Goal: Information Seeking & Learning: Learn about a topic

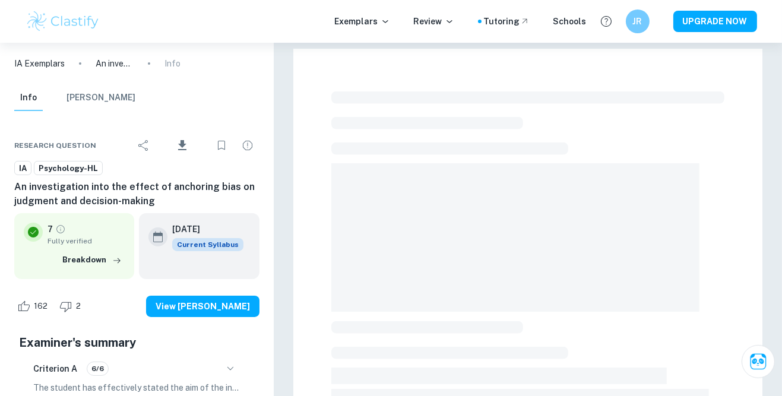
checkbox input "true"
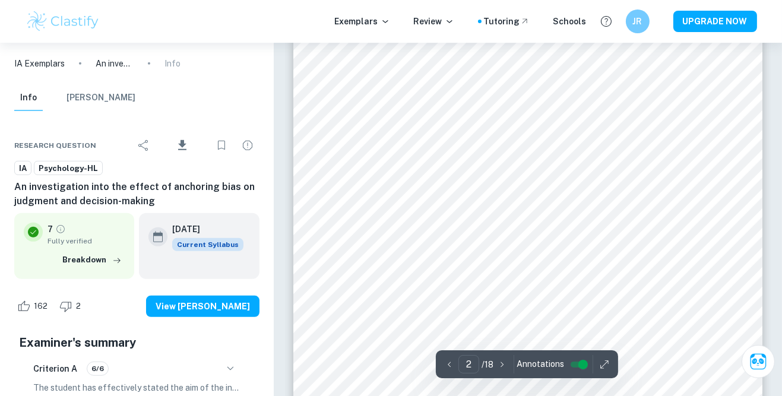
scroll to position [764, 0]
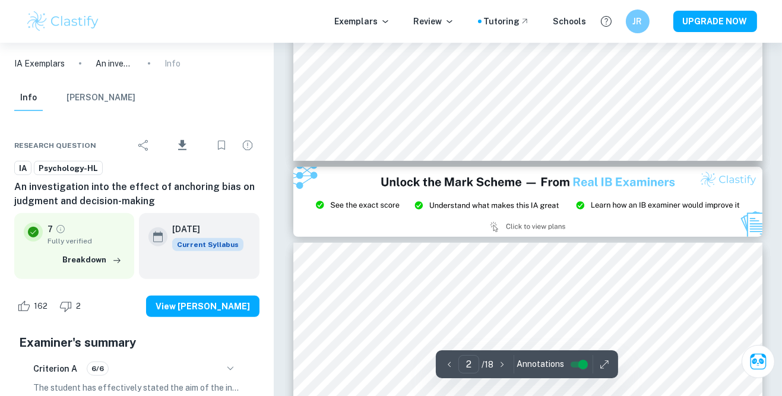
type input "3"
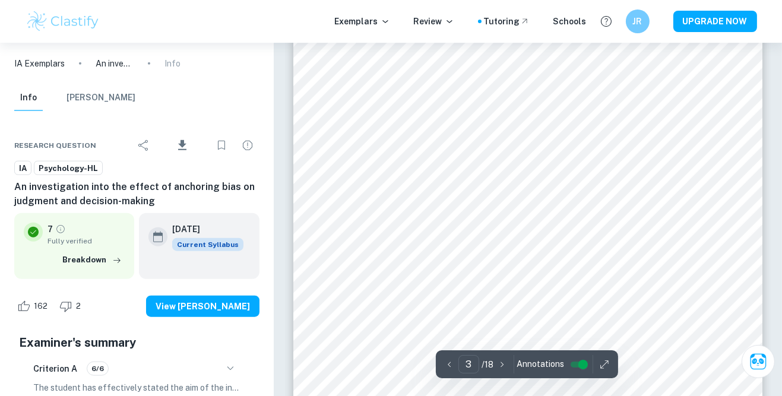
scroll to position [1566, 0]
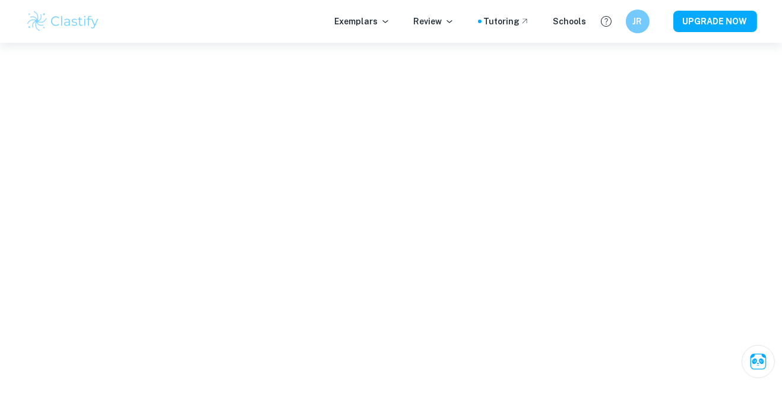
scroll to position [1642, 0]
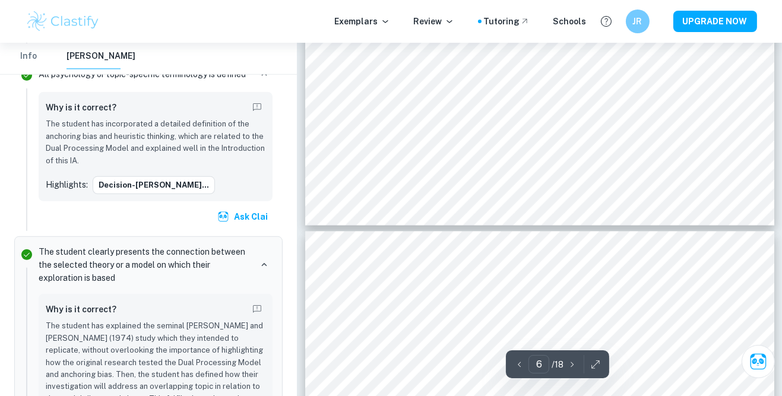
type input "5"
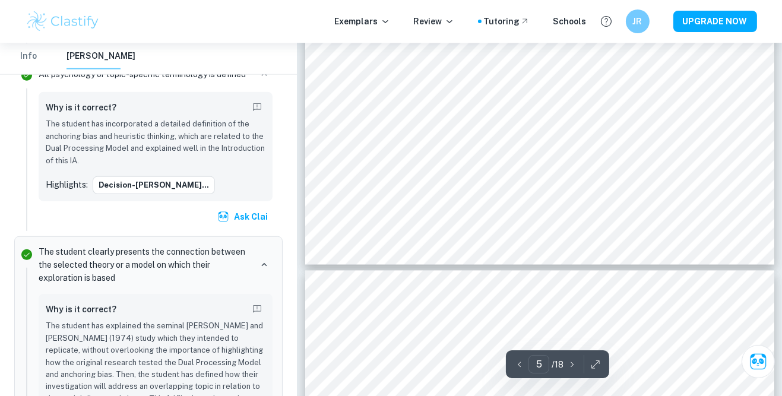
scroll to position [2855, 0]
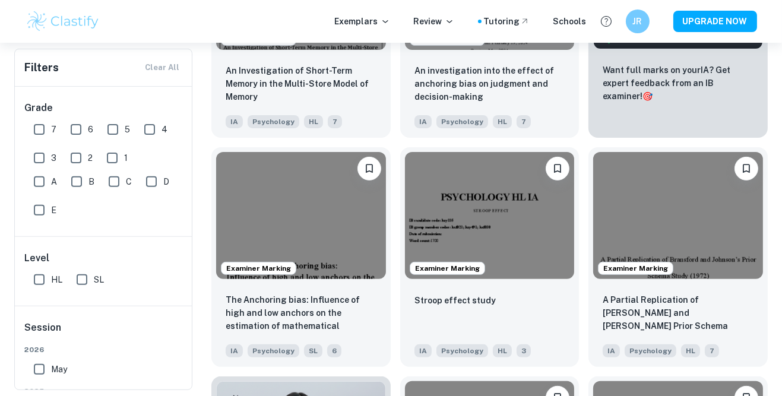
scroll to position [516, 0]
click at [378, 237] on img at bounding box center [301, 214] width 170 height 127
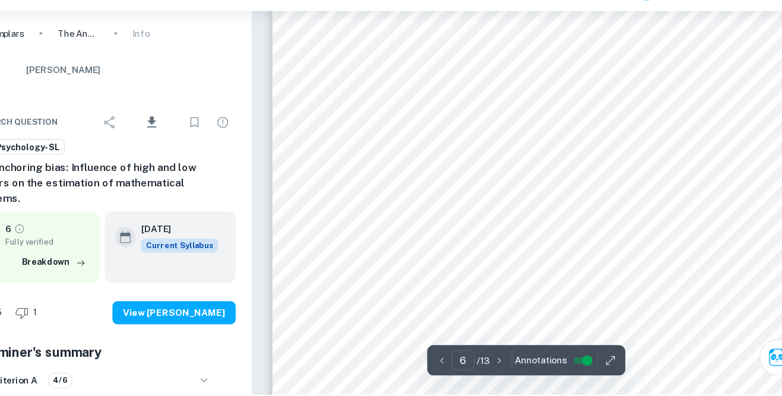
scroll to position [3623, 0]
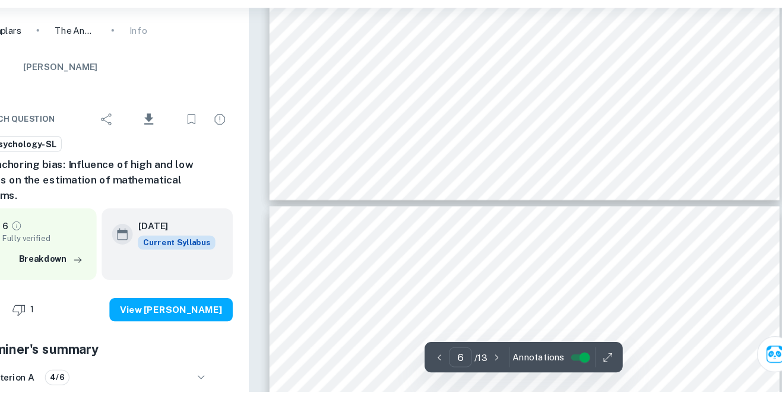
type input "7"
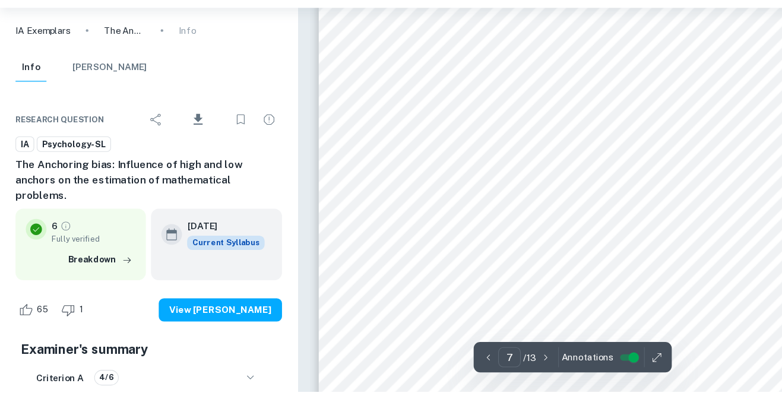
scroll to position [4403, 0]
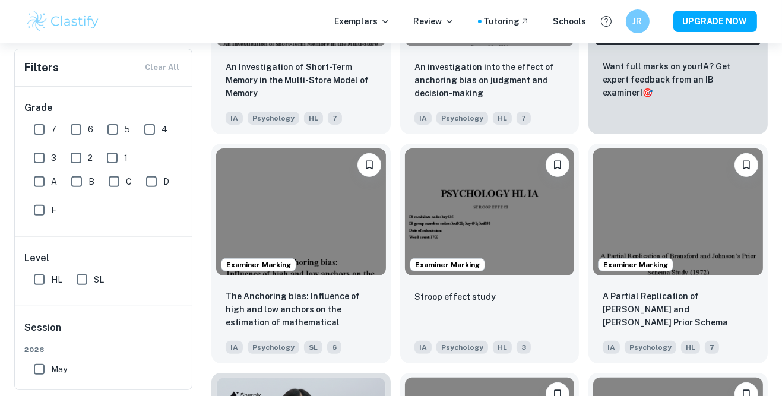
scroll to position [519, 0]
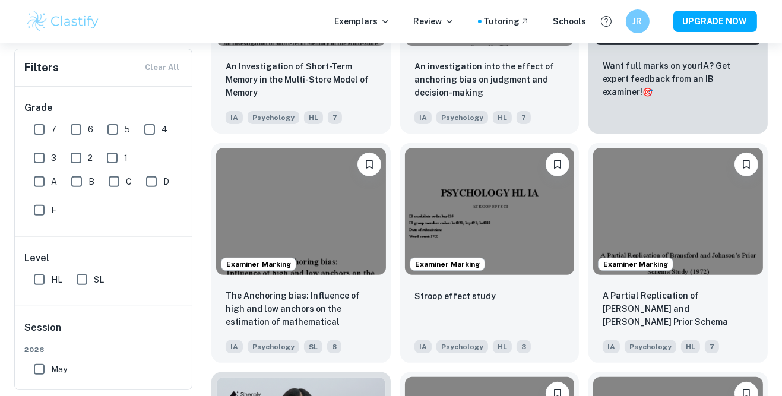
click at [550, 237] on img at bounding box center [490, 211] width 170 height 127
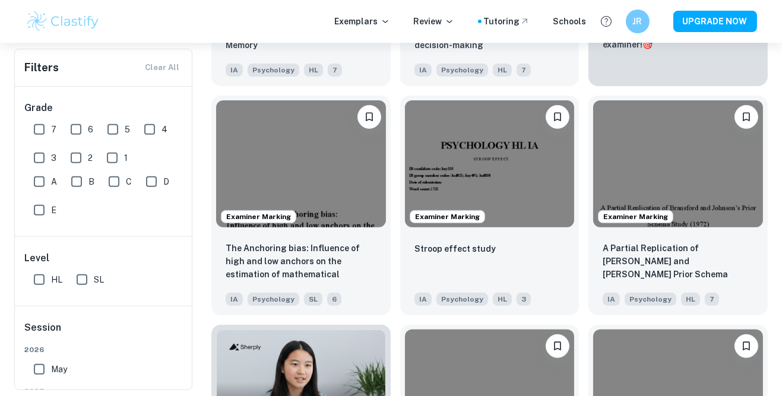
scroll to position [587, 0]
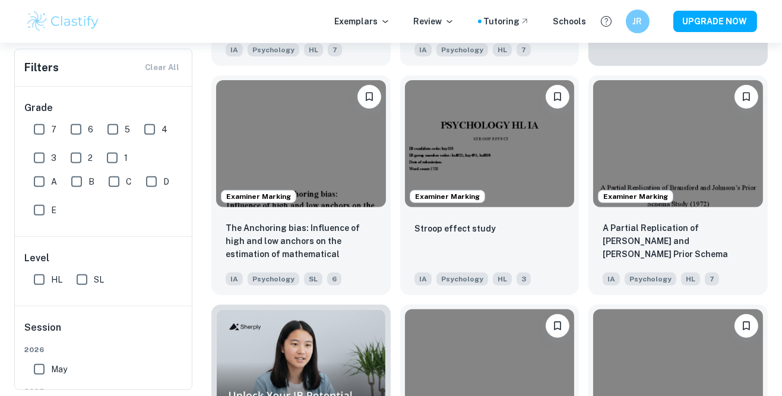
click at [678, 141] on img at bounding box center [678, 143] width 170 height 127
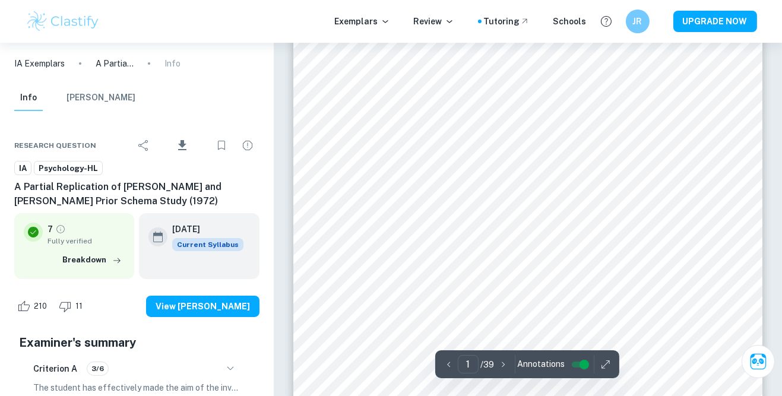
scroll to position [320, 0]
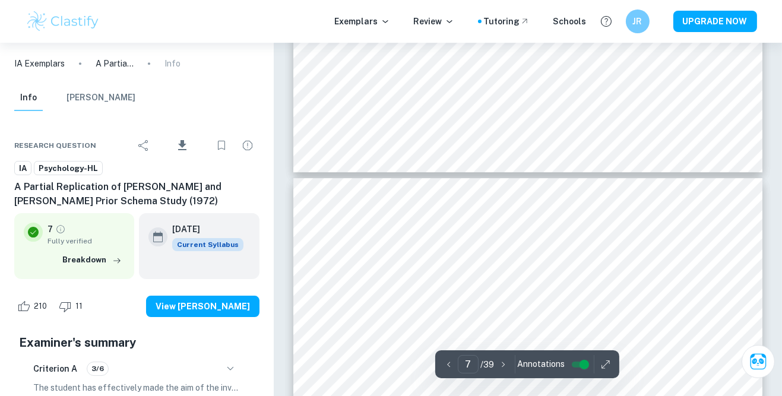
type input "8"
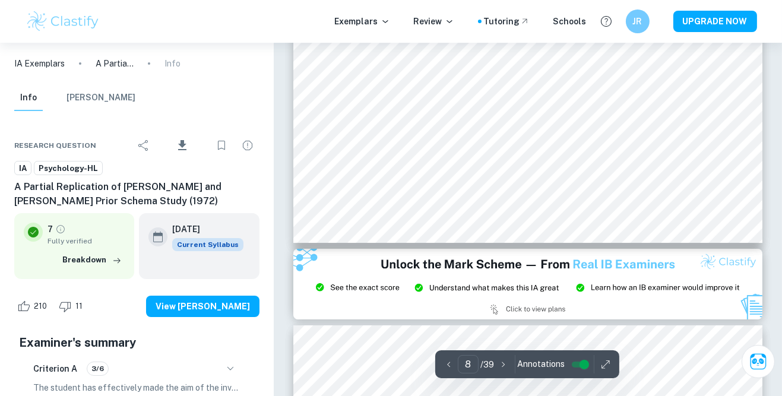
scroll to position [5351, 0]
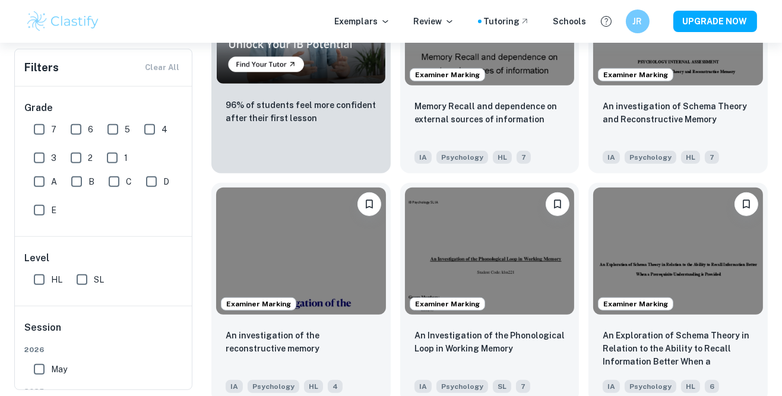
scroll to position [939, 0]
click at [527, 265] on img at bounding box center [490, 250] width 170 height 127
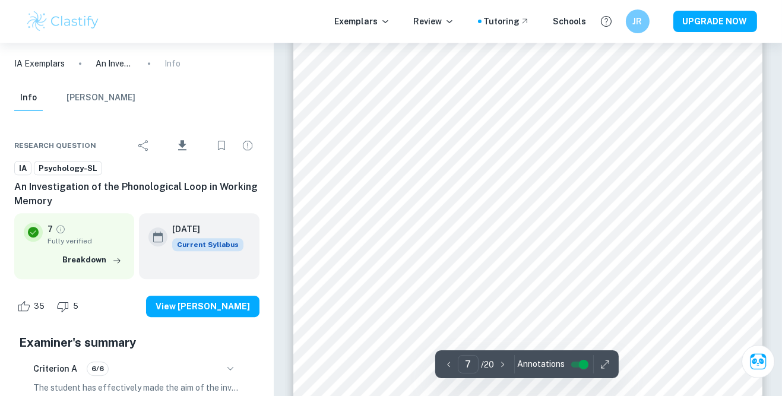
scroll to position [3998, 0]
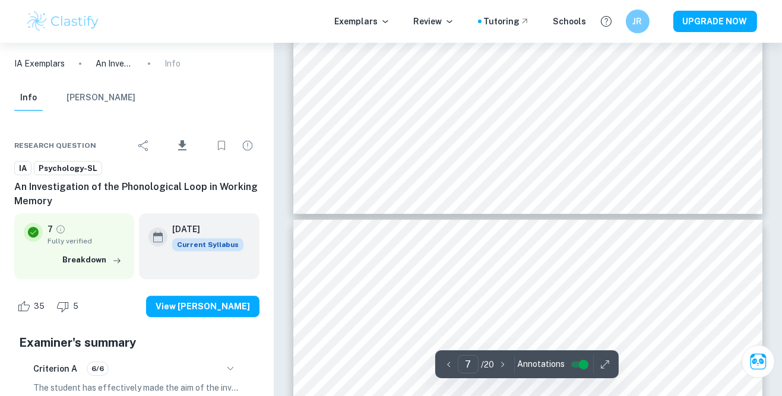
type input "8"
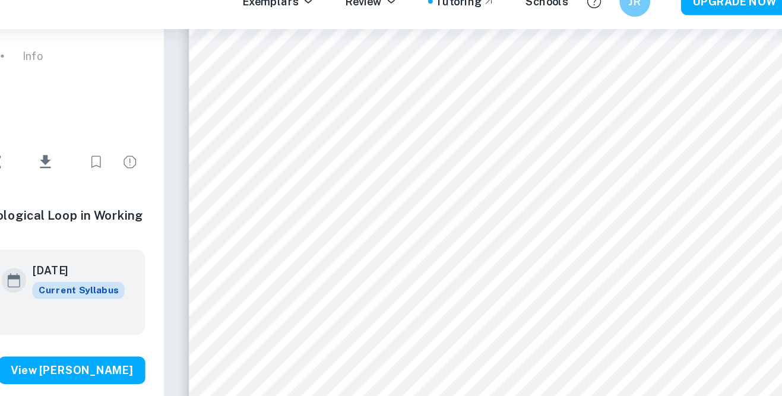
scroll to position [4505, 0]
